Goal: Transaction & Acquisition: Purchase product/service

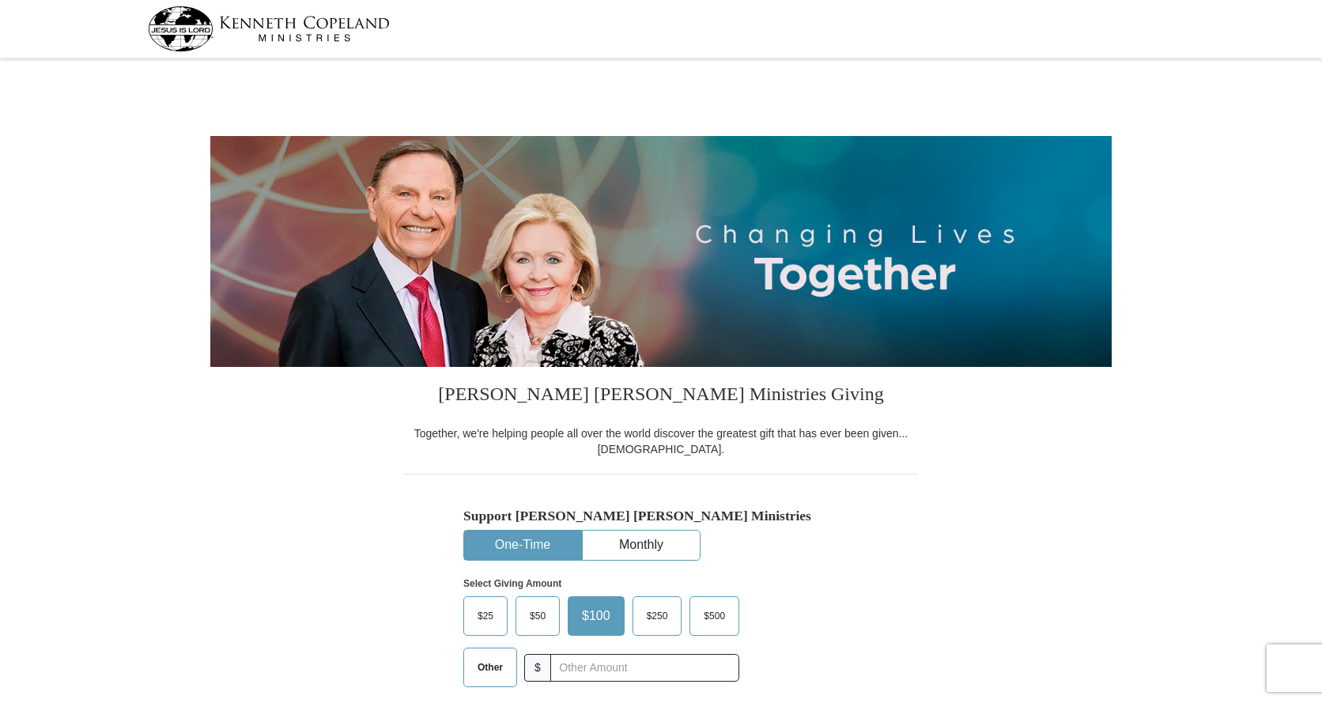
select select "[GEOGRAPHIC_DATA]"
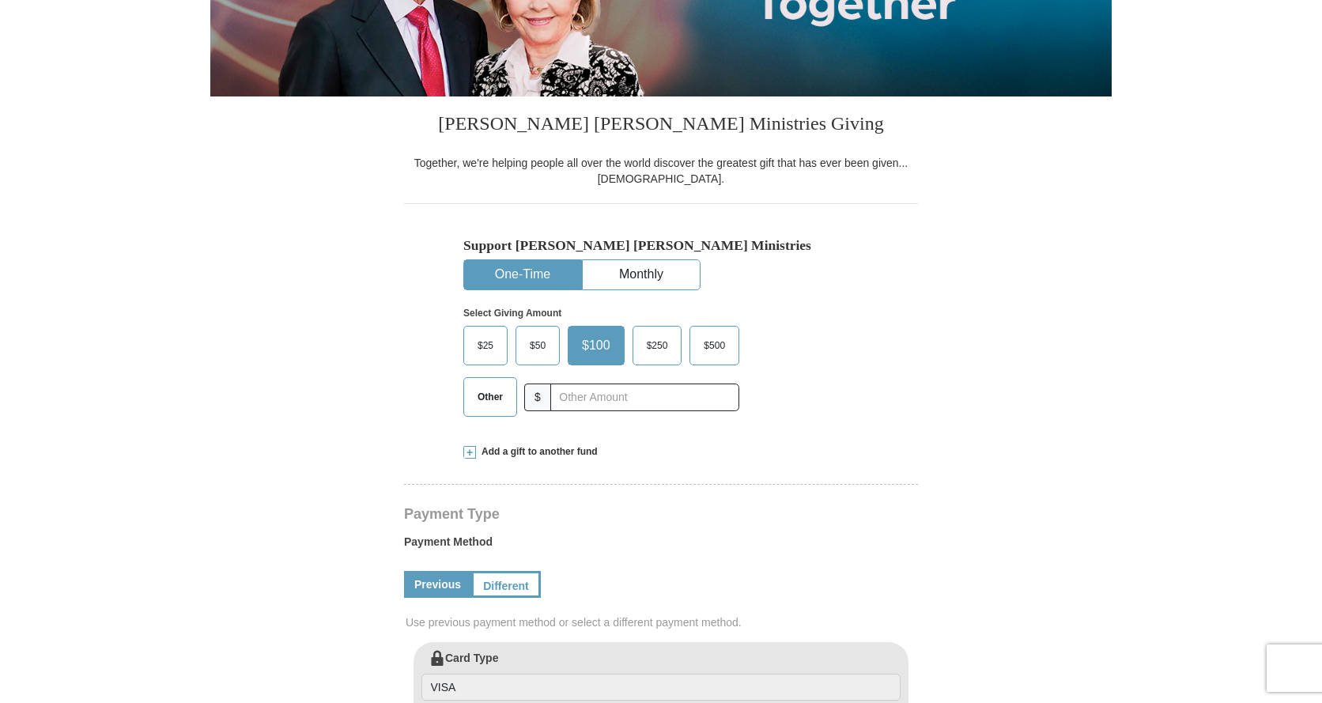
scroll to position [316, 0]
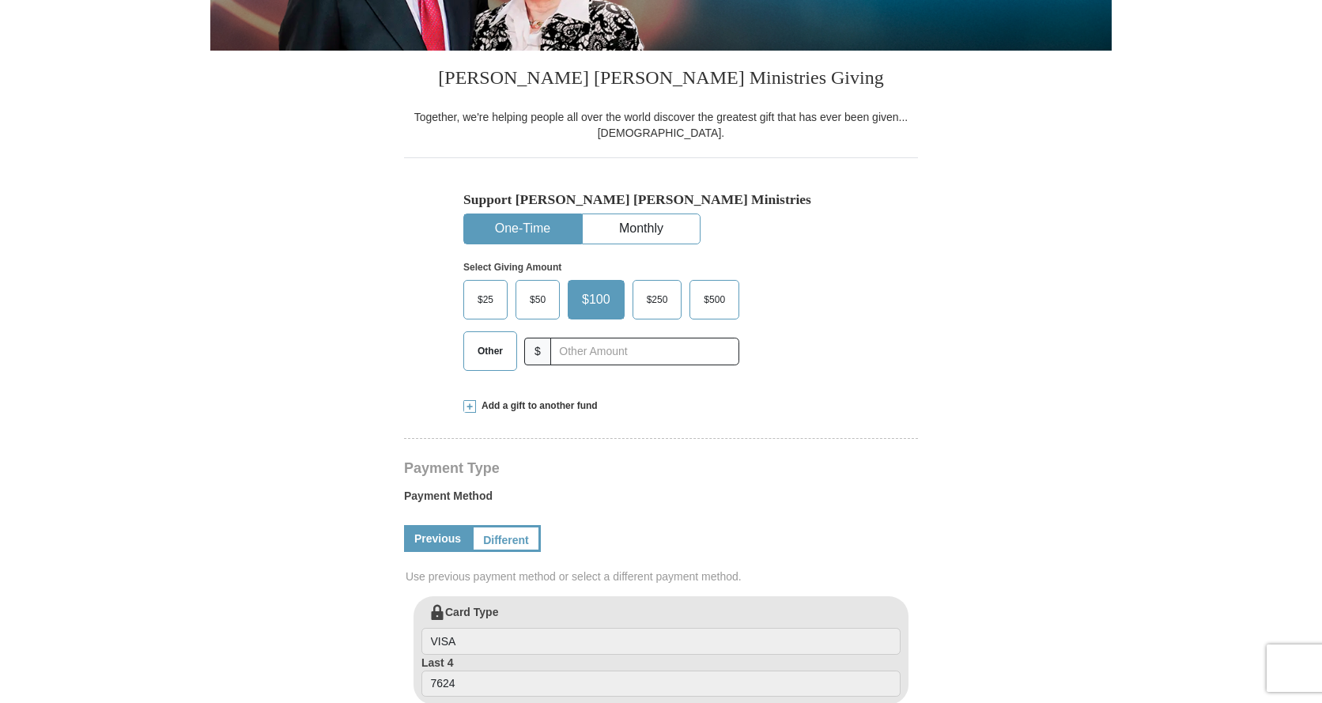
click at [487, 306] on span "$25" at bounding box center [486, 300] width 32 height 24
click at [0, 0] on input "$25" at bounding box center [0, 0] width 0 height 0
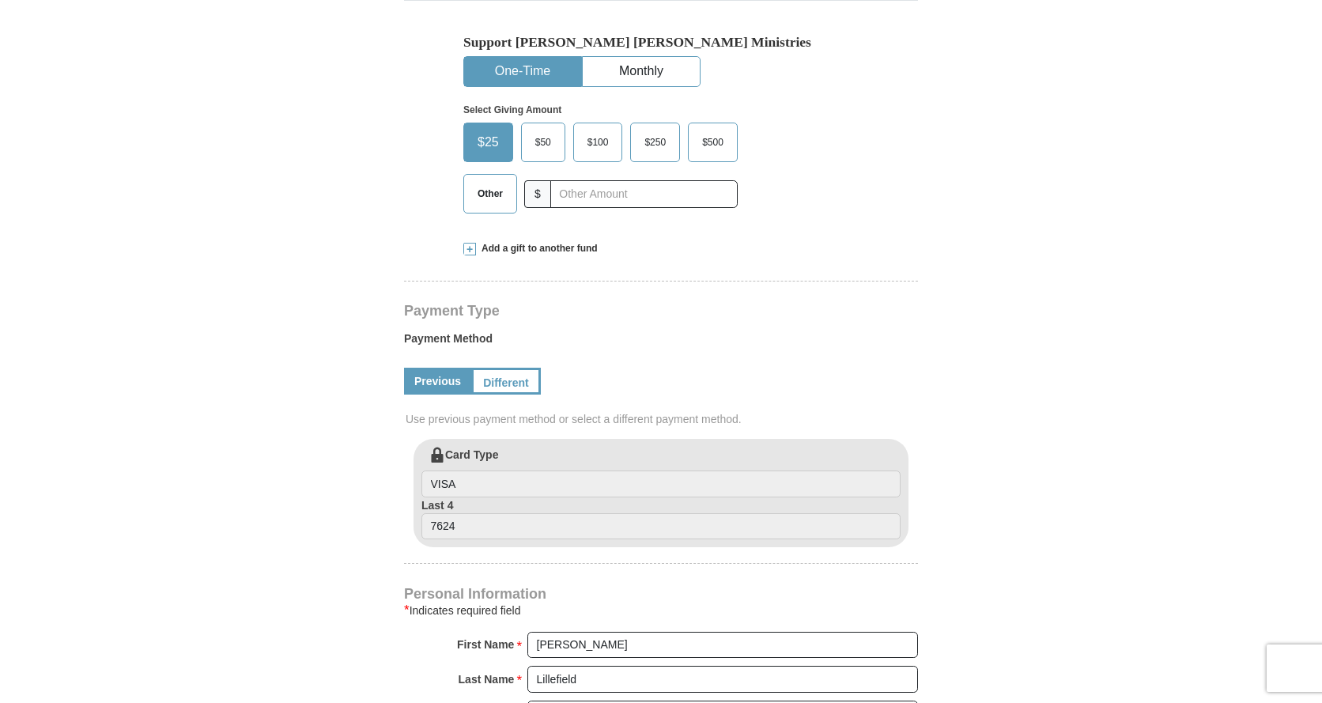
scroll to position [474, 0]
click at [489, 196] on span "Other" at bounding box center [490, 193] width 41 height 24
click at [0, 0] on input "Other" at bounding box center [0, 0] width 0 height 0
type input "20.00"
click at [471, 250] on span at bounding box center [469, 248] width 13 height 13
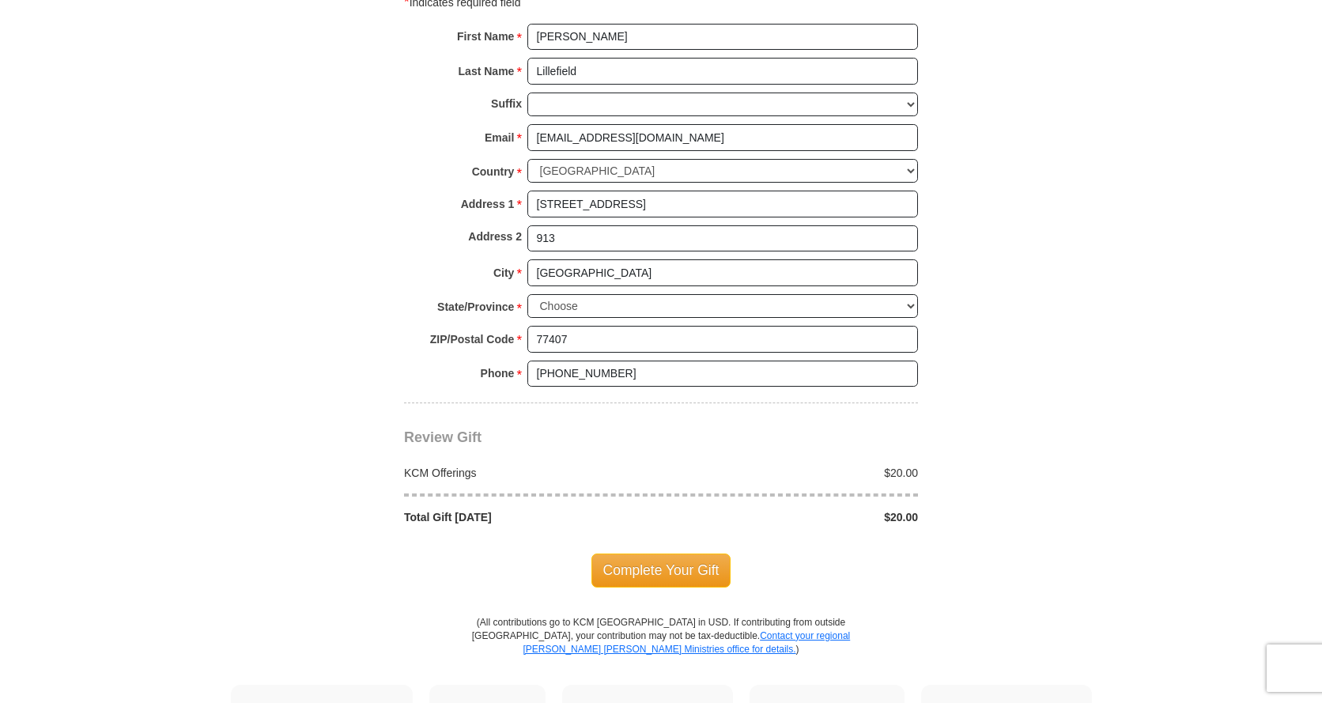
scroll to position [1423, 0]
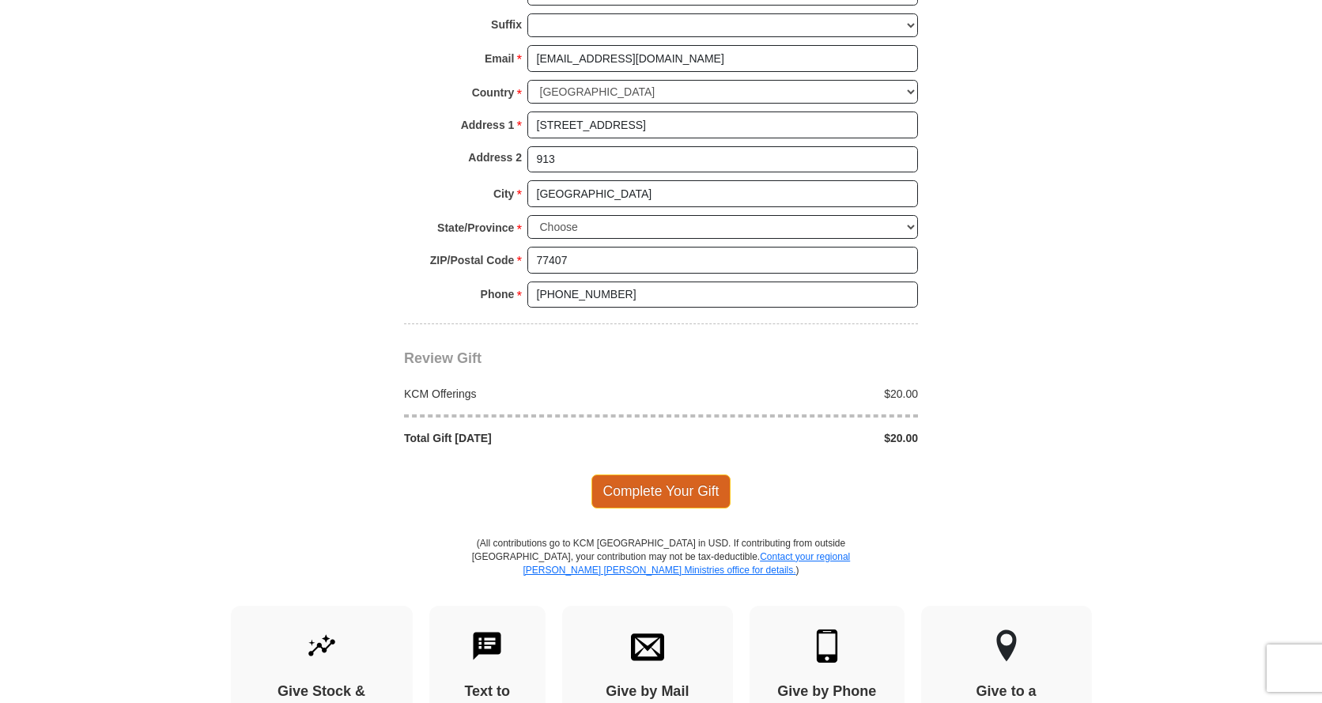
click at [688, 477] on span "Complete Your Gift" at bounding box center [661, 490] width 140 height 33
